Goal: Transaction & Acquisition: Purchase product/service

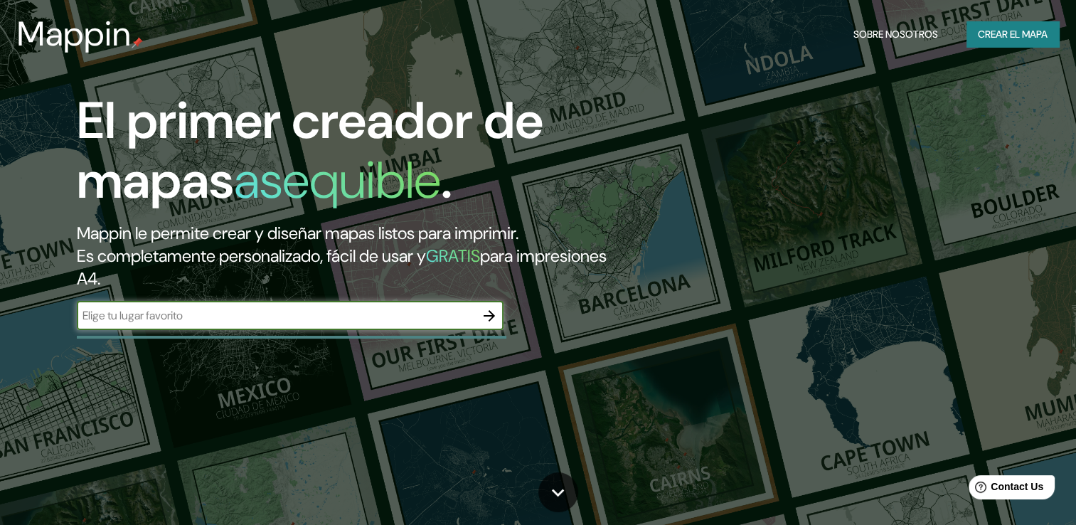
click at [393, 309] on input "text" at bounding box center [276, 315] width 398 height 16
type input "[PERSON_NAME] tucuman"
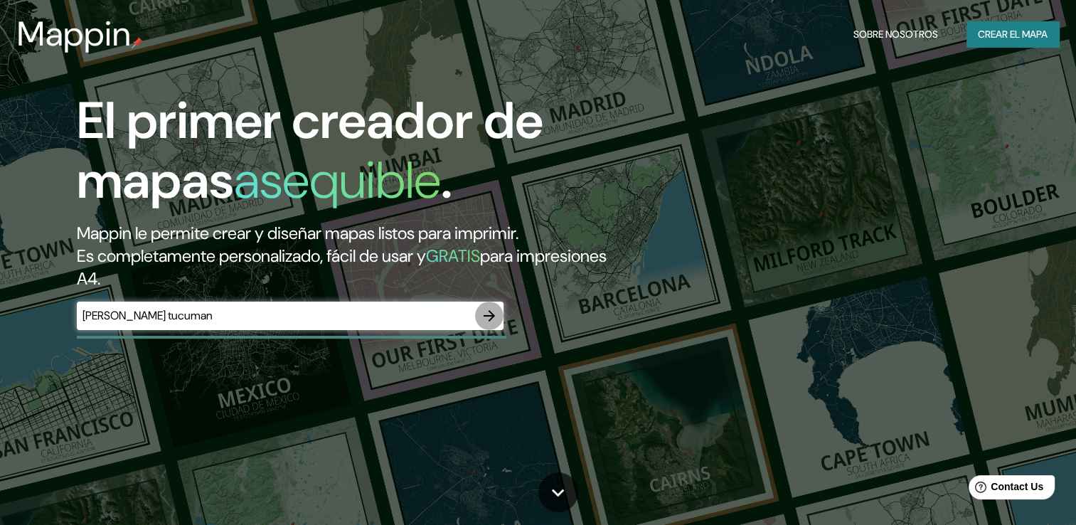
click at [492, 317] on icon "button" at bounding box center [489, 315] width 11 height 11
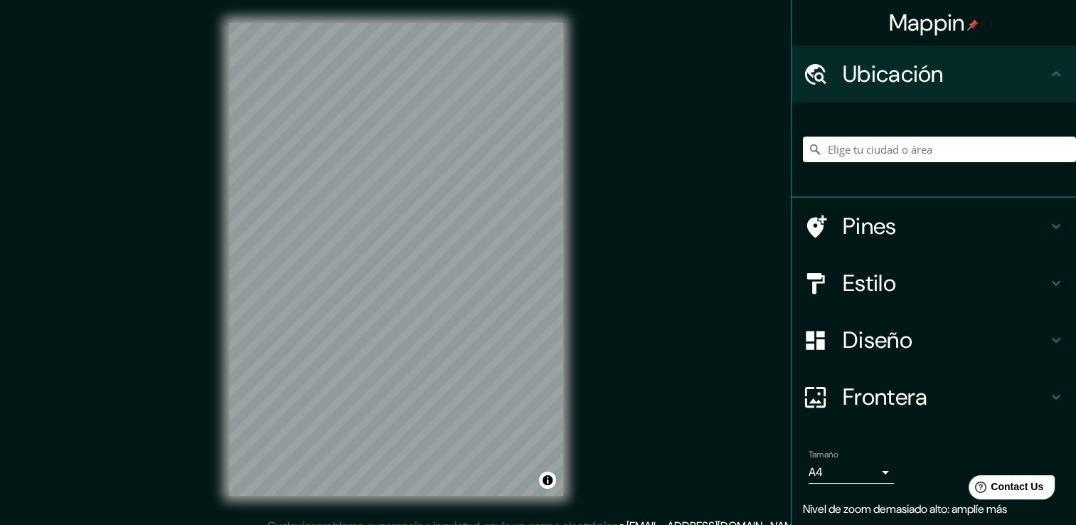
click at [629, 179] on div "Mappin Ubicación Pines Estilo Diseño Frontera Elige un borde. Sugerencia : pued…" at bounding box center [538, 270] width 1076 height 540
click at [846, 151] on input "Elige tu ciudad o área" at bounding box center [939, 150] width 273 height 26
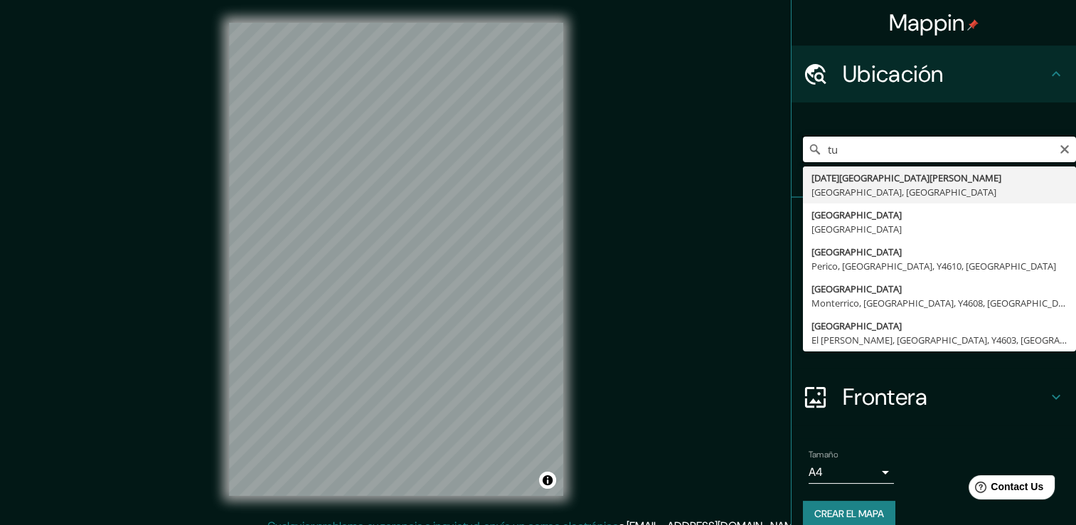
type input "t"
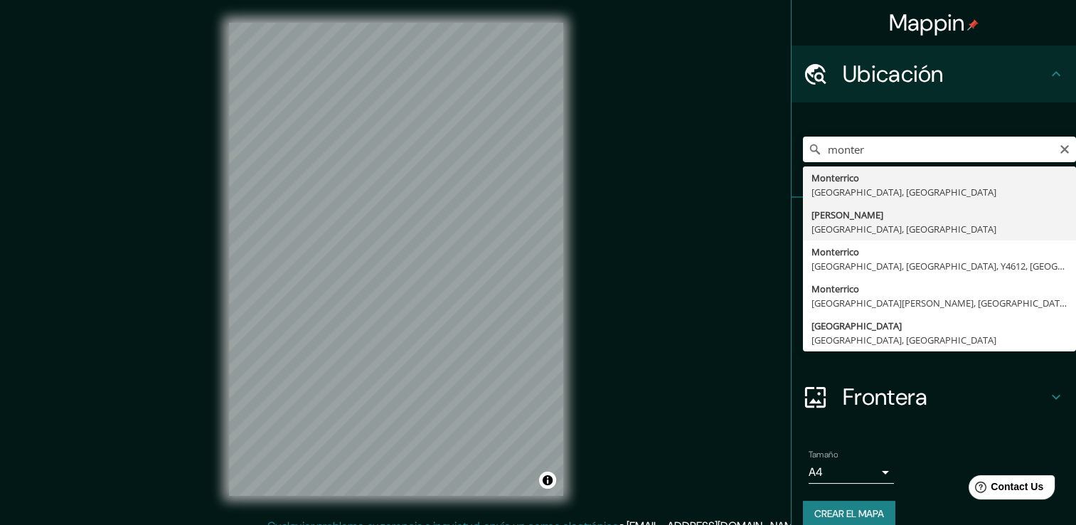
type input "[PERSON_NAME], [GEOGRAPHIC_DATA], [GEOGRAPHIC_DATA]"
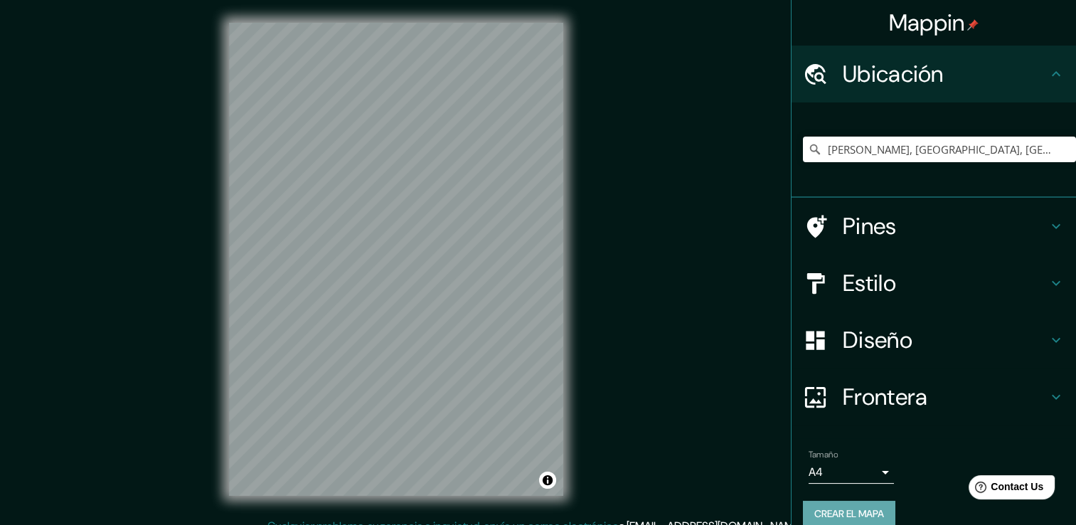
click at [851, 508] on font "Crear el mapa" at bounding box center [849, 514] width 70 height 18
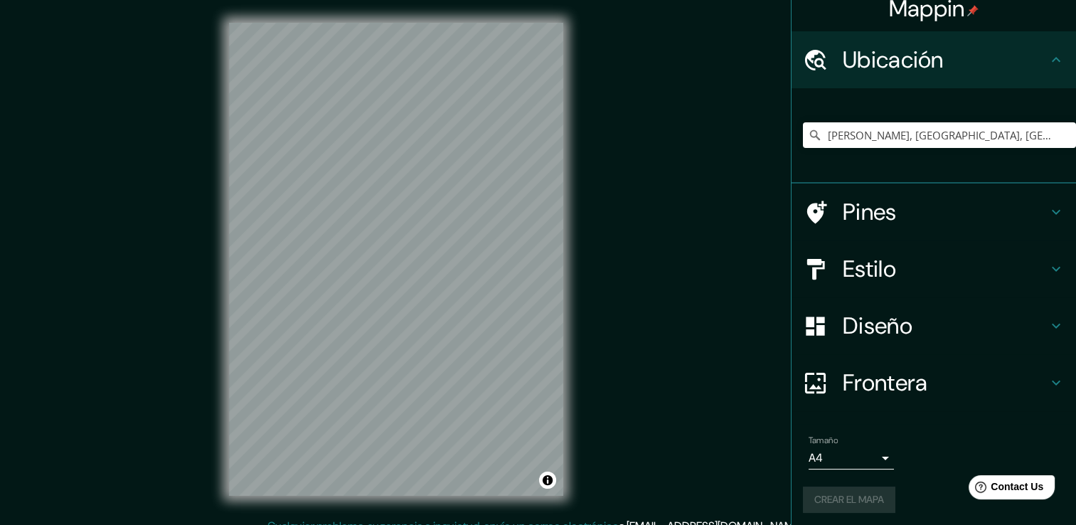
scroll to position [18, 0]
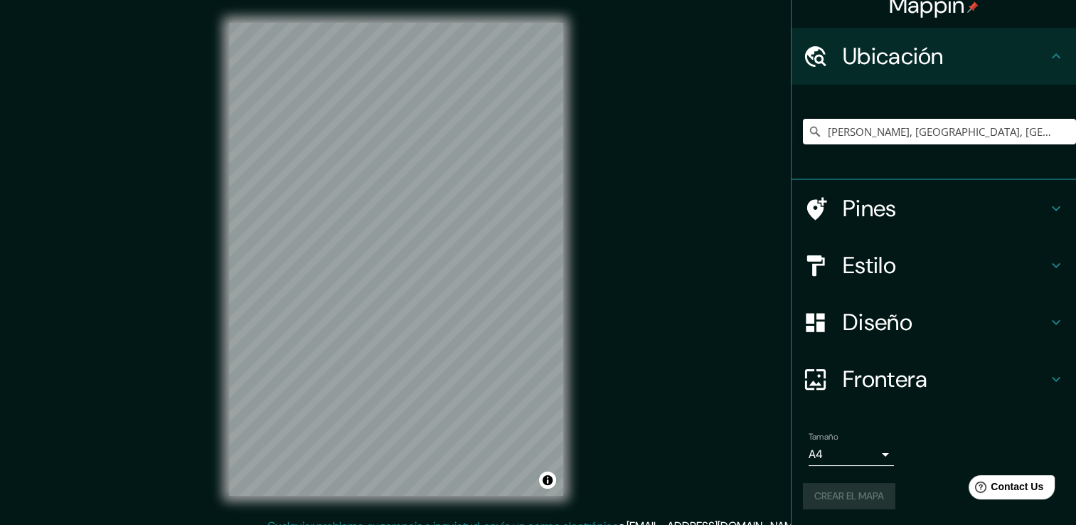
click at [1047, 263] on icon at bounding box center [1055, 265] width 17 height 17
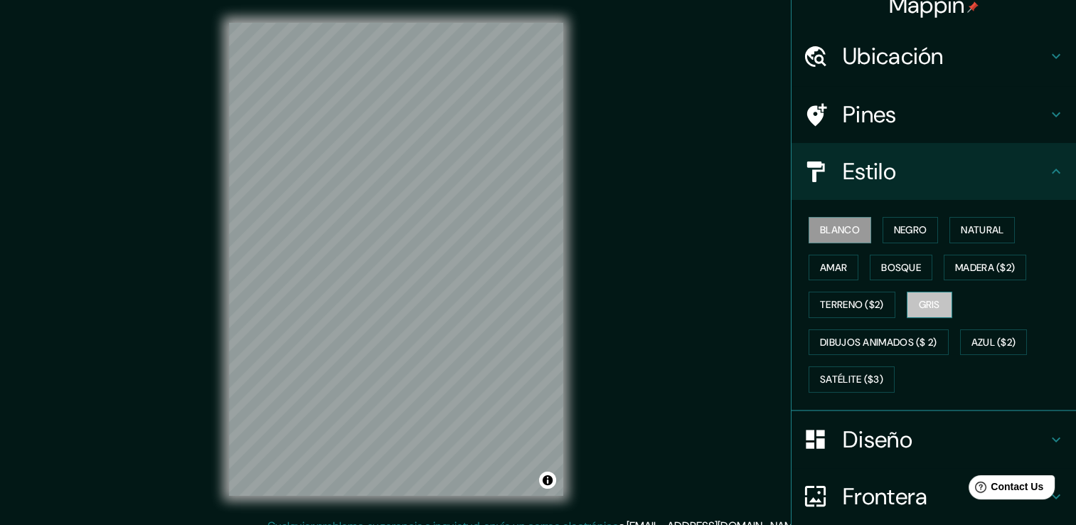
click at [919, 299] on font "Gris" at bounding box center [929, 305] width 21 height 18
click at [826, 270] on font "Amar" at bounding box center [833, 268] width 27 height 18
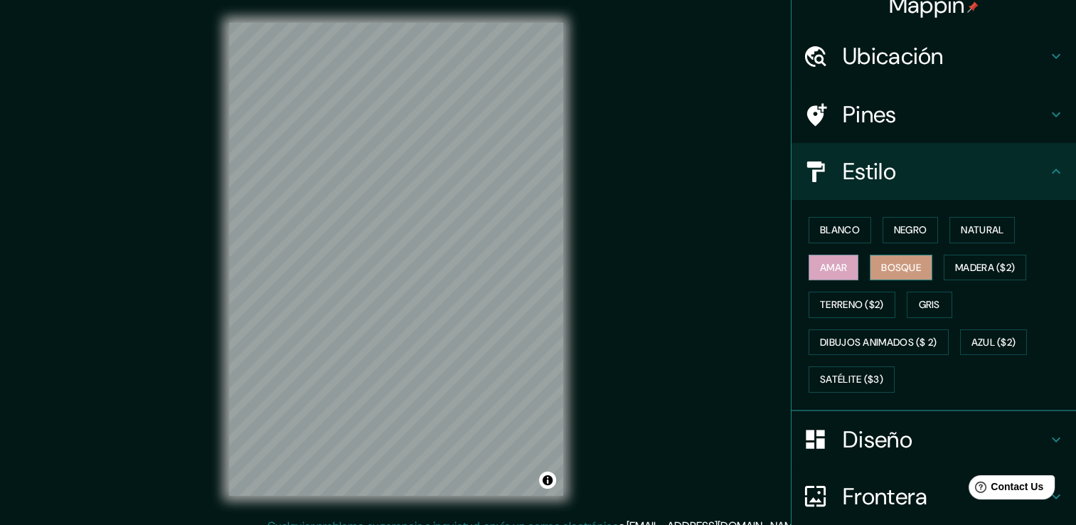
click at [895, 267] on font "Bosque" at bounding box center [901, 268] width 40 height 18
click at [956, 266] on font "Madera ($2)" at bounding box center [985, 268] width 60 height 18
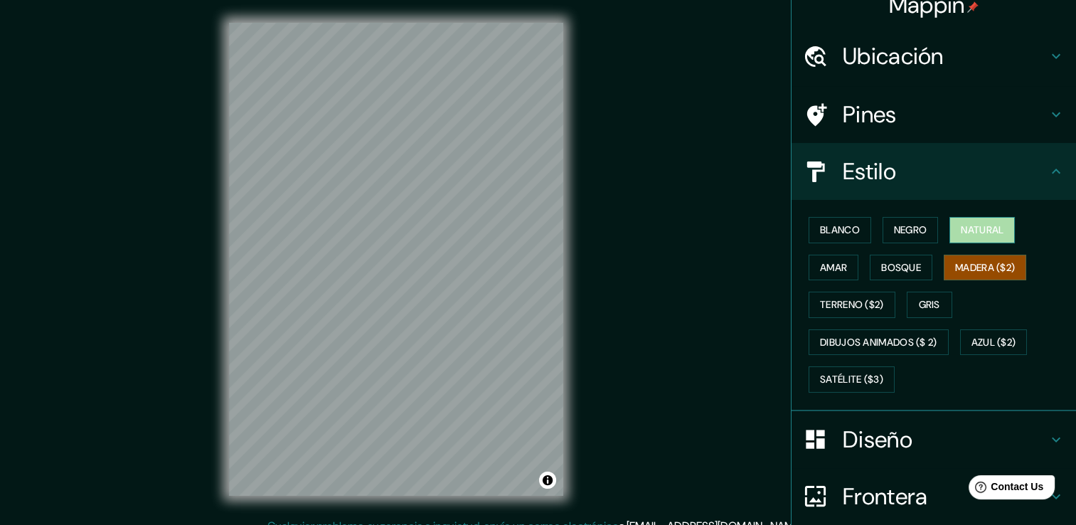
click at [989, 234] on font "Natural" at bounding box center [982, 230] width 43 height 18
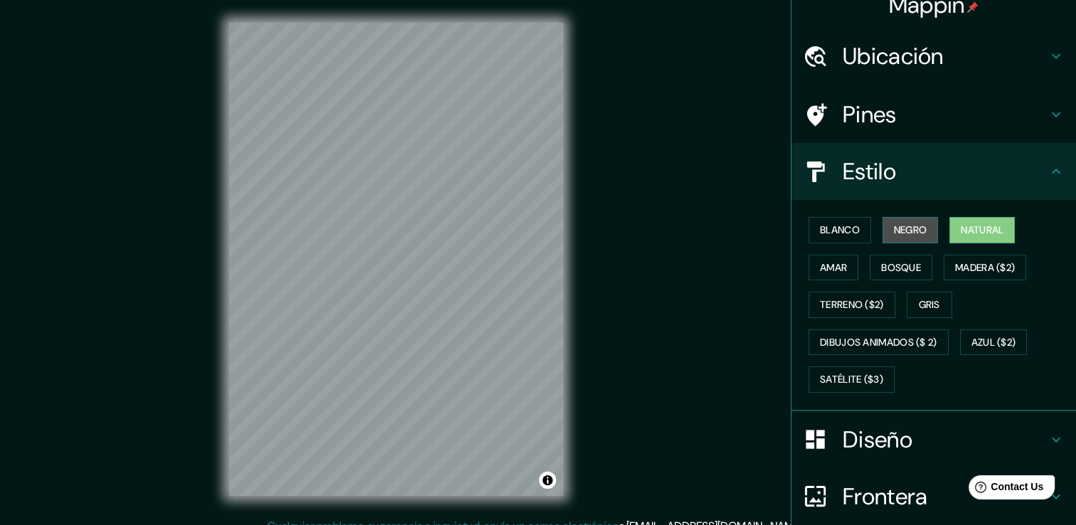
click at [913, 233] on font "Negro" at bounding box center [910, 230] width 33 height 18
click at [842, 231] on font "Blanco" at bounding box center [840, 230] width 40 height 18
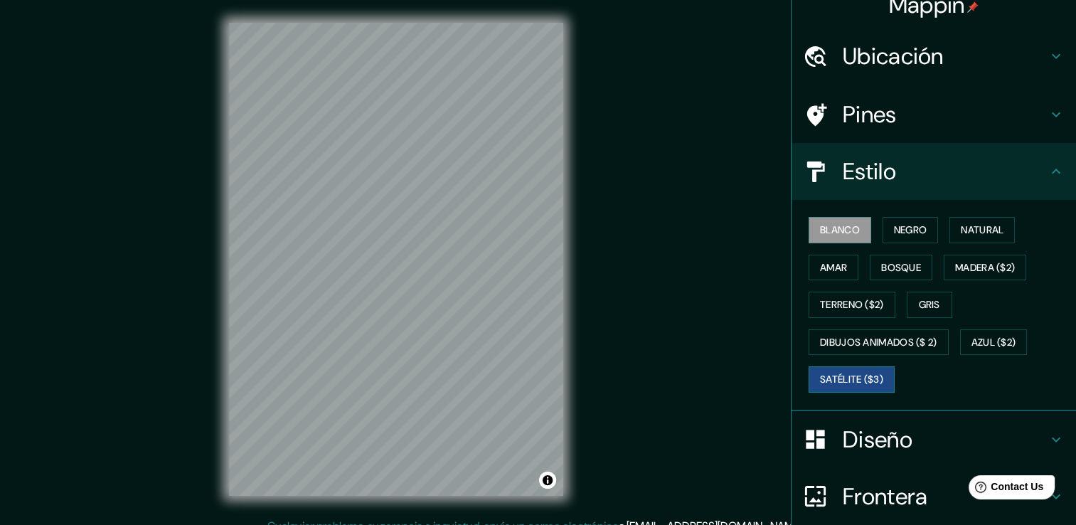
click at [859, 377] on font "Satélite ($3)" at bounding box center [851, 379] width 63 height 18
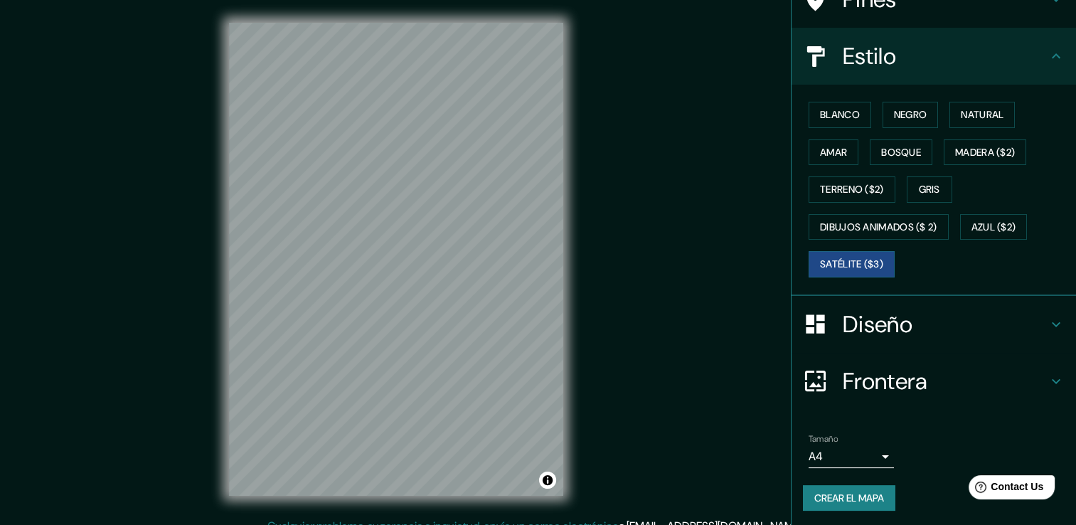
scroll to position [16, 0]
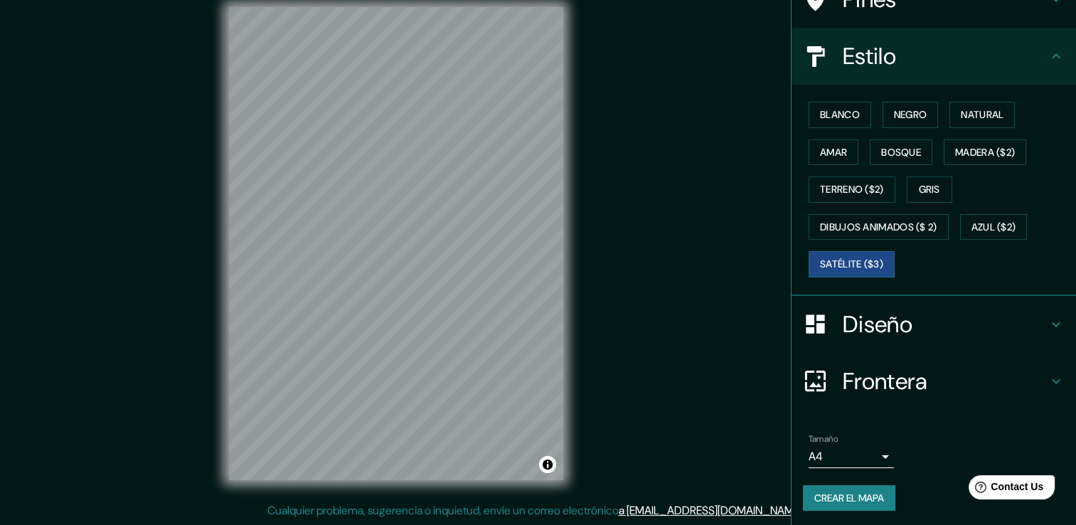
click at [988, 367] on h4 "Frontera" at bounding box center [945, 381] width 205 height 28
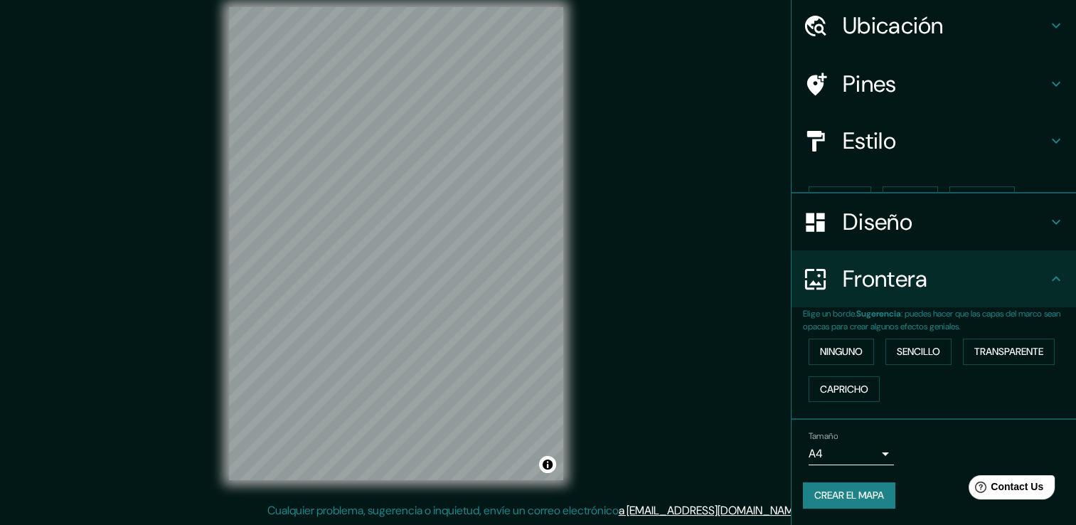
scroll to position [23, 0]
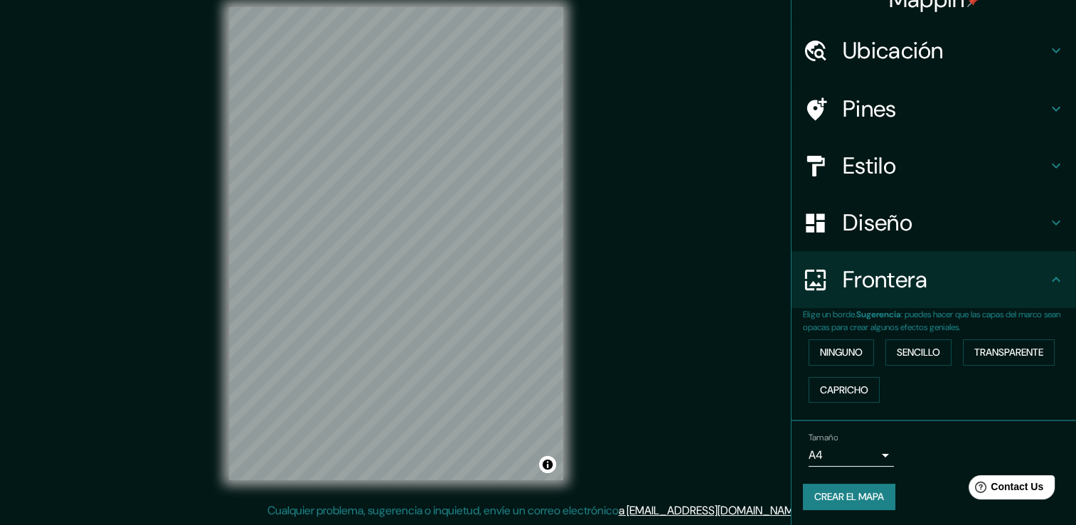
click at [860, 488] on font "Crear el mapa" at bounding box center [849, 497] width 70 height 18
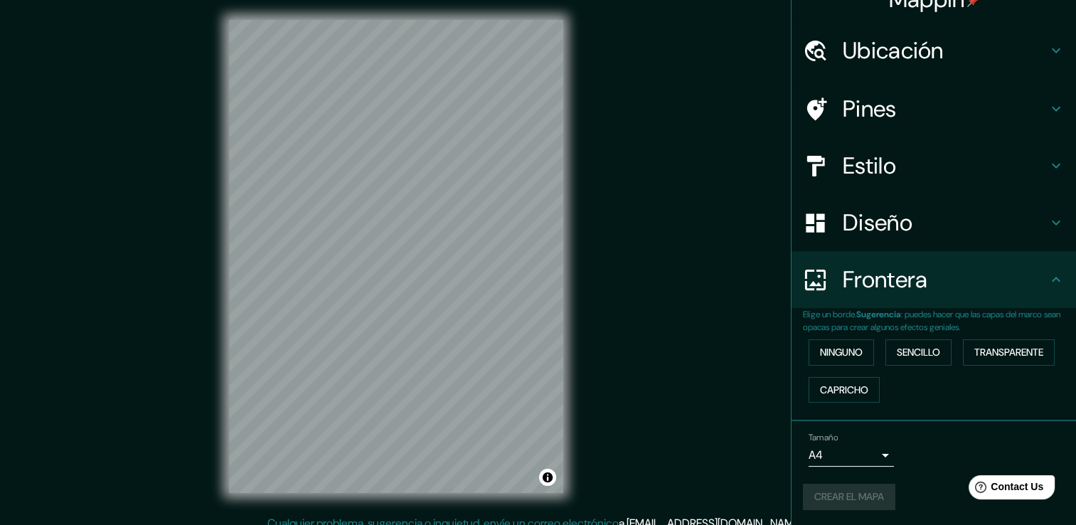
scroll to position [0, 0]
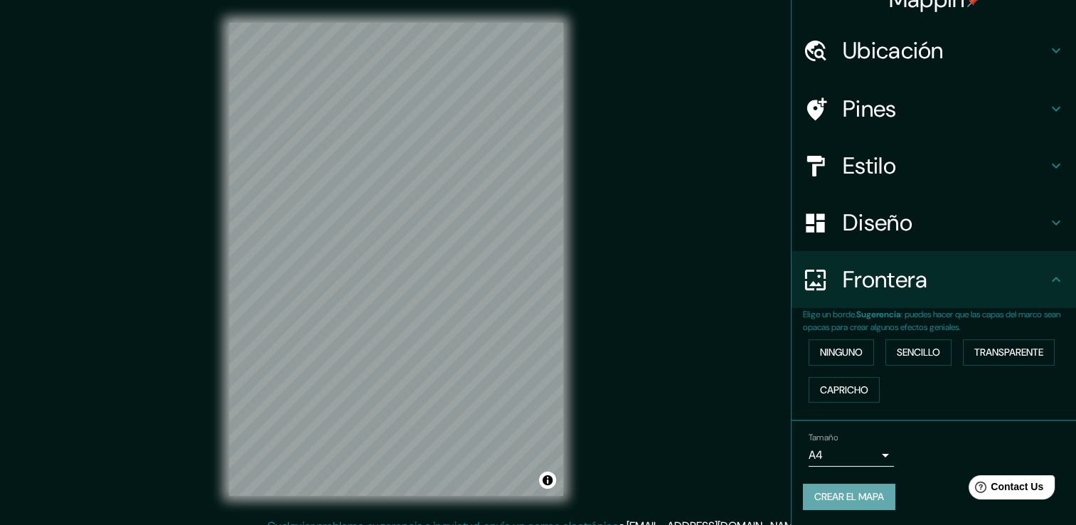
click at [840, 490] on font "Crear el mapa" at bounding box center [849, 497] width 70 height 18
click at [870, 453] on body "Mappin Ubicación [PERSON_NAME], [GEOGRAPHIC_DATA], [GEOGRAPHIC_DATA] Pines Esti…" at bounding box center [538, 262] width 1076 height 525
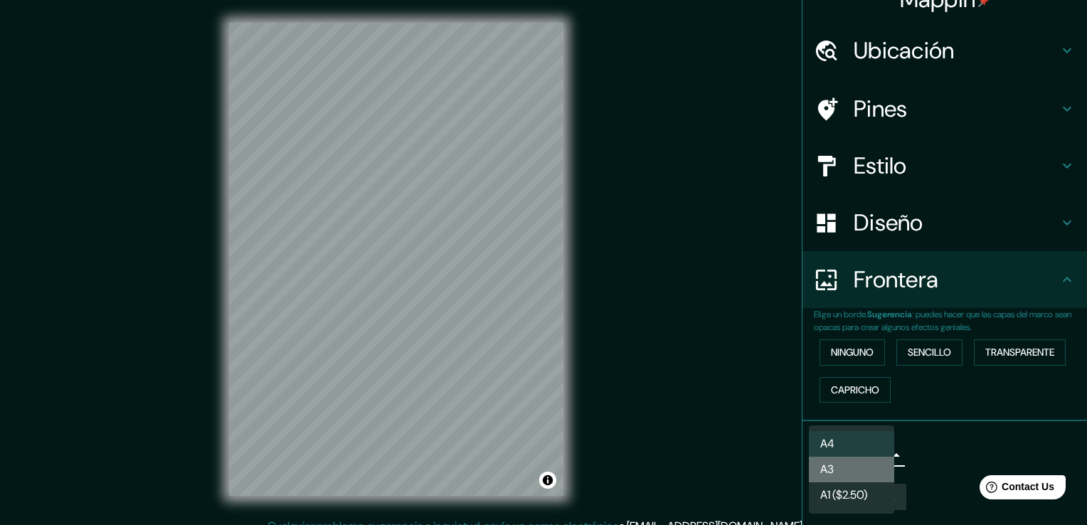
click at [852, 469] on li "A3" at bounding box center [851, 470] width 85 height 26
type input "a4"
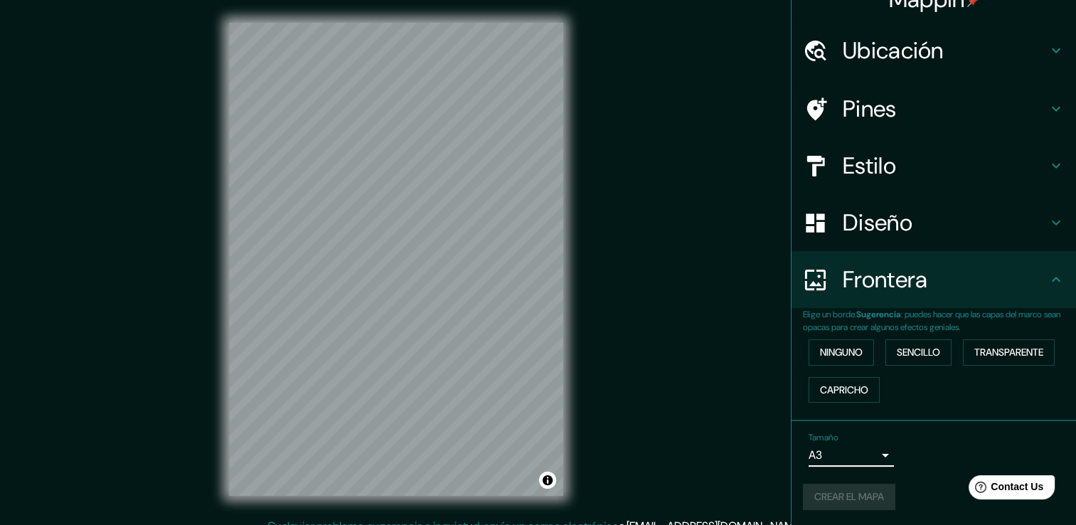
click at [853, 496] on div "Crear el mapa" at bounding box center [934, 497] width 262 height 26
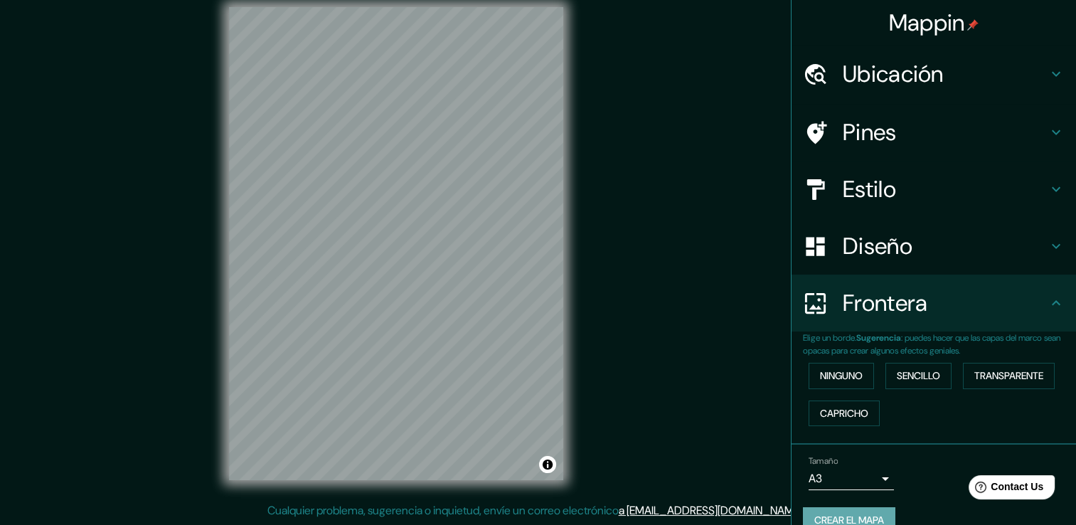
click at [823, 514] on font "Crear el mapa" at bounding box center [849, 520] width 70 height 18
